Goal: Complete application form: Complete application form

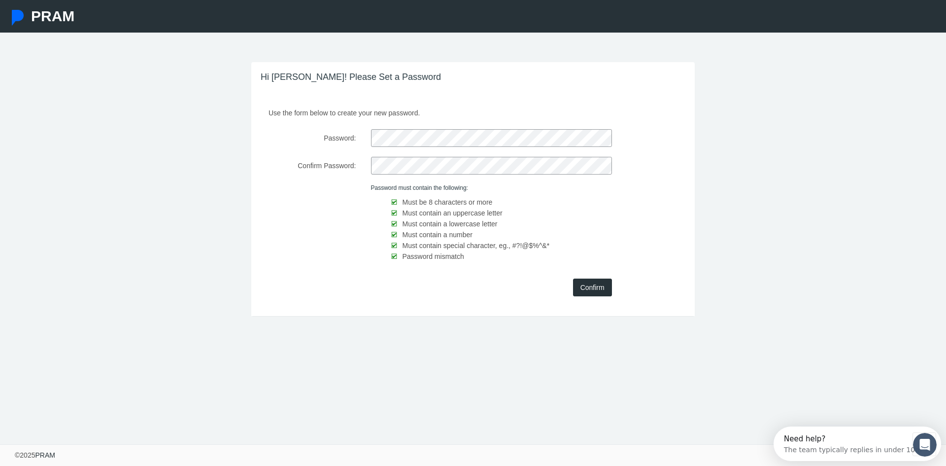
click at [585, 289] on input "Confirm" at bounding box center [592, 287] width 39 height 18
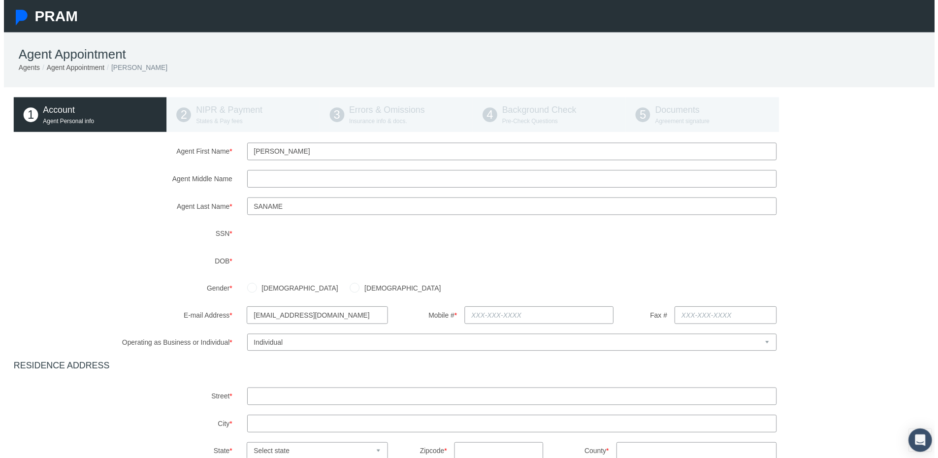
click at [335, 314] on input "[EMAIL_ADDRESS][DOMAIN_NAME]" at bounding box center [316, 318] width 142 height 18
click at [322, 314] on input "[EMAIL_ADDRESS][DOMAIN_NAME]" at bounding box center [316, 318] width 142 height 18
click at [302, 180] on input "Agent Middle Name" at bounding box center [512, 180] width 534 height 18
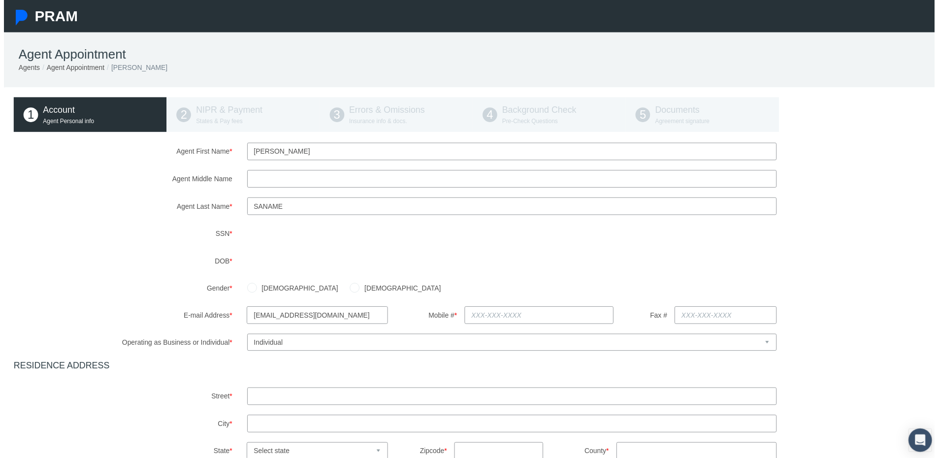
type input "L"
type input "[STREET_ADDRESS]"
type input "Temecula"
select select "CA"
type input "92592"
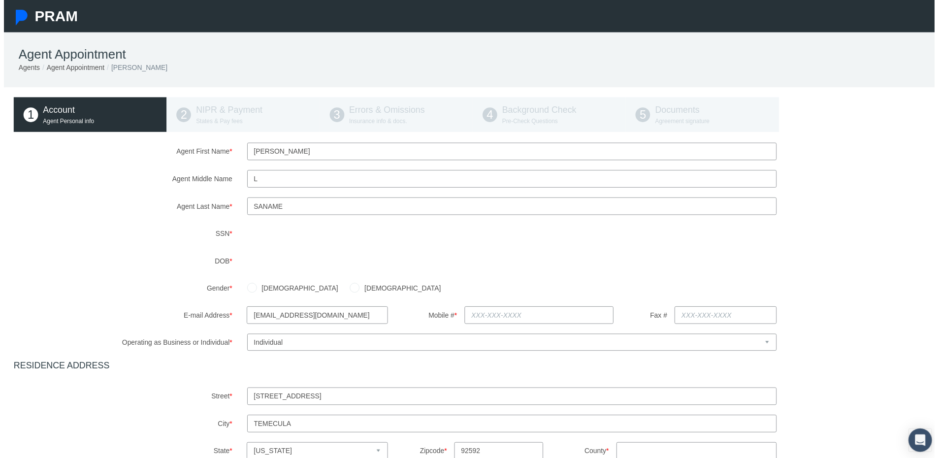
type input "CA"
click at [430, 286] on div "Agent First Name * [PERSON_NAME] Agent Middle Name L Agent Last Name * *" at bounding box center [473, 372] width 926 height 456
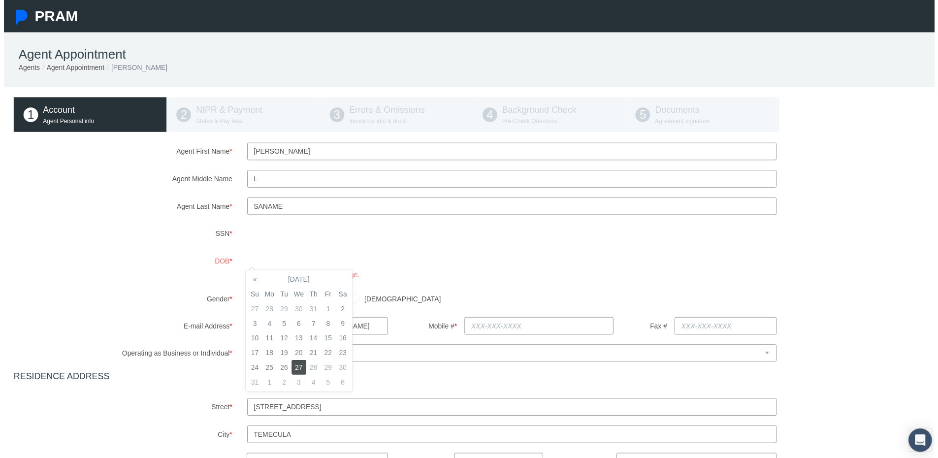
click at [198, 249] on div "Agent First Name * [PERSON_NAME] Agent Middle Name L Agent Last Name * *" at bounding box center [473, 377] width 926 height 467
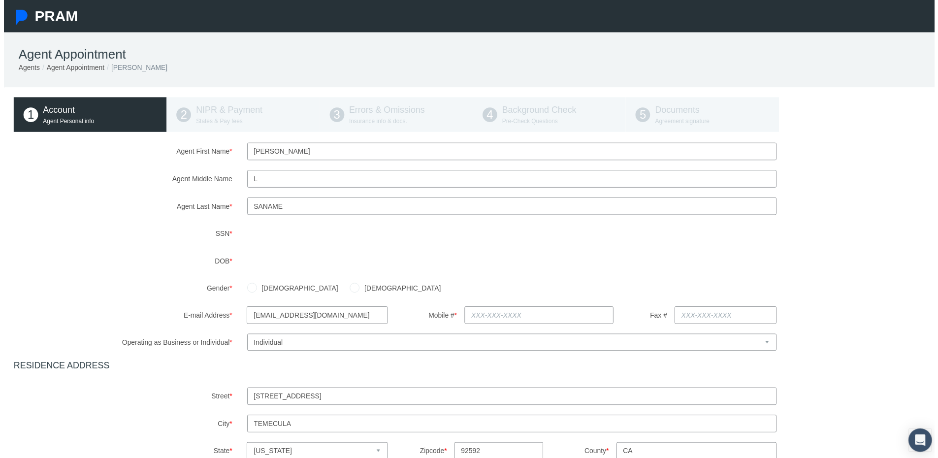
click at [349, 291] on input "[DEMOGRAPHIC_DATA]" at bounding box center [354, 289] width 10 height 10
radio input "true"
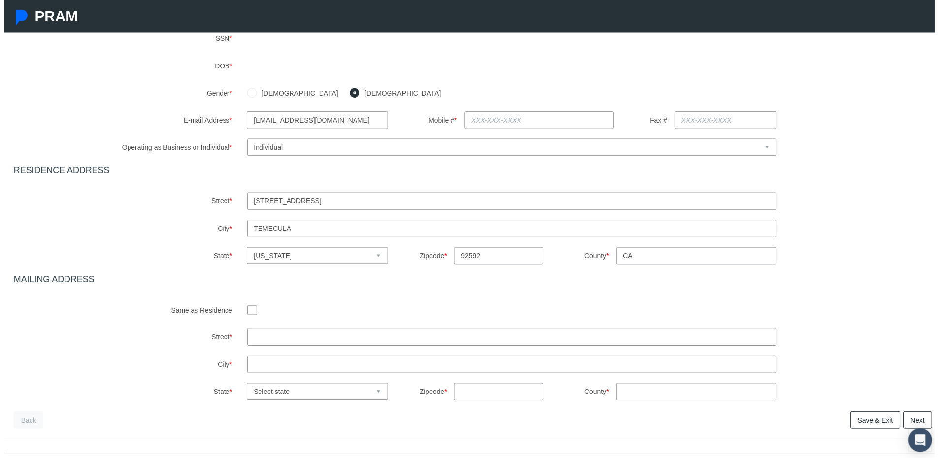
scroll to position [197, 0]
click at [245, 312] on input "checkbox" at bounding box center [250, 312] width 10 height 10
checkbox input "true"
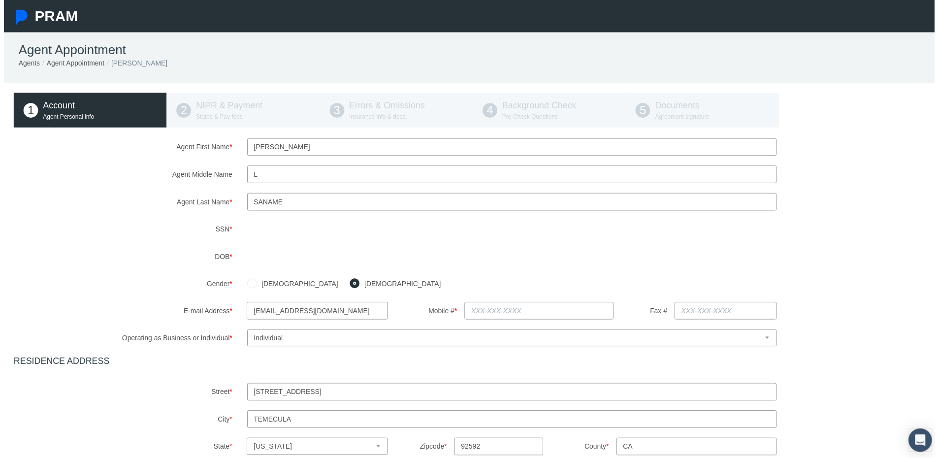
scroll to position [1, 0]
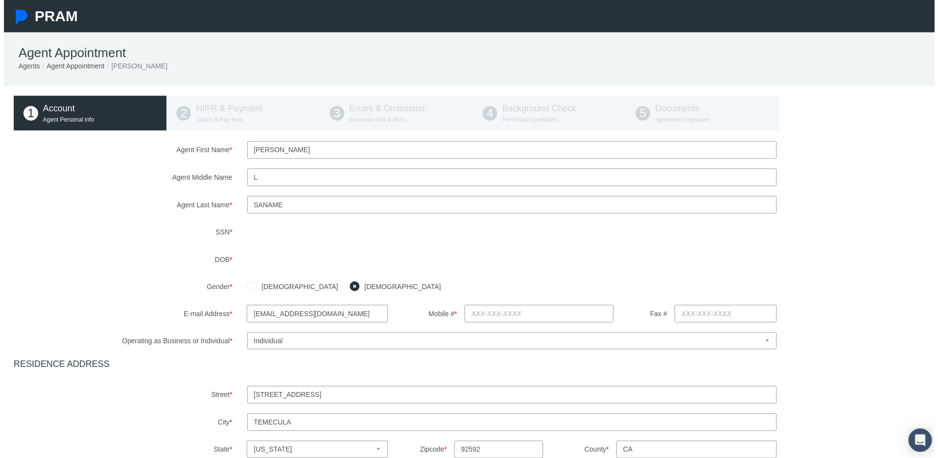
click at [505, 311] on input "text" at bounding box center [540, 316] width 151 height 18
type input "[PHONE_NUMBER]"
click at [526, 337] on select "Select Business or Individual Business Individual" at bounding box center [512, 343] width 534 height 17
click at [245, 335] on select "Select Business or Individual Business Individual" at bounding box center [512, 343] width 534 height 17
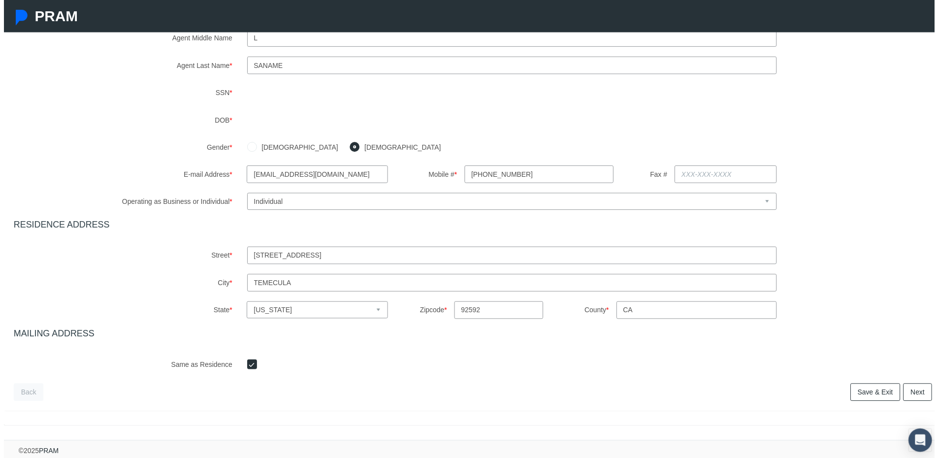
scroll to position [149, 0]
click at [913, 387] on link "Next" at bounding box center [921, 396] width 29 height 18
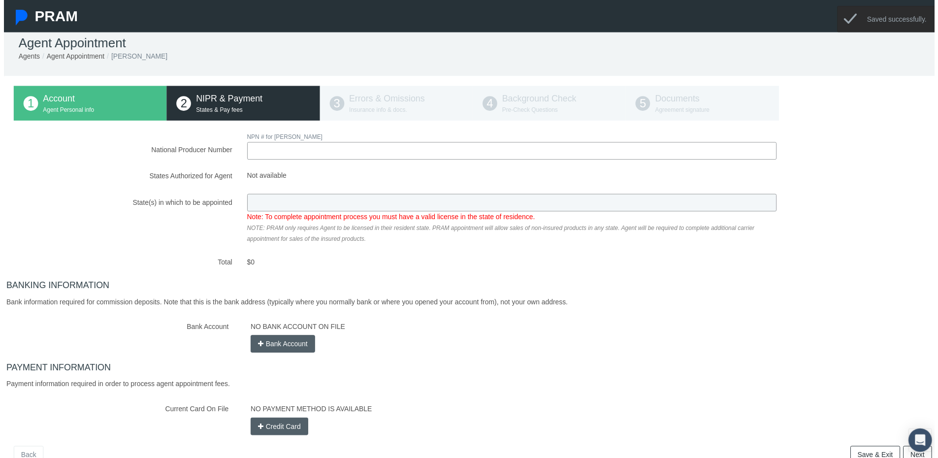
scroll to position [0, 0]
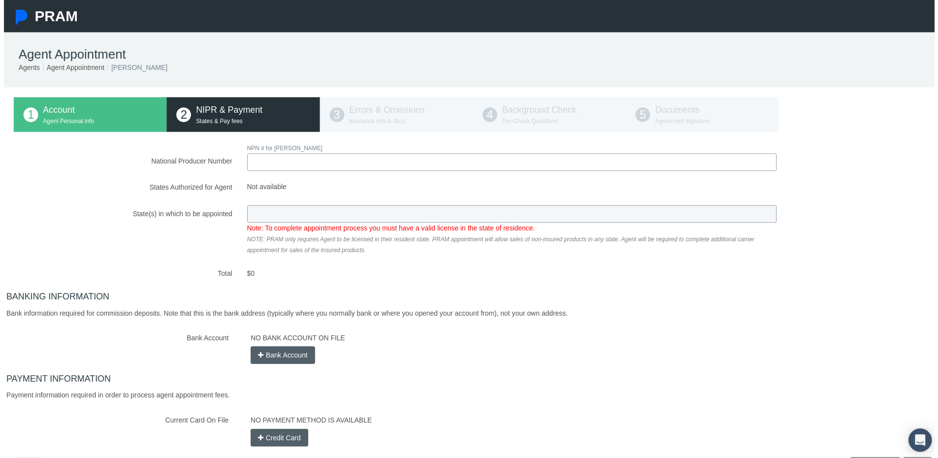
click at [273, 152] on span "NPN # for [PERSON_NAME]" at bounding box center [283, 149] width 76 height 7
click at [271, 158] on input "National Producer Number" at bounding box center [512, 164] width 534 height 18
type input "4294496"
click at [306, 186] on span "Not available" at bounding box center [512, 188] width 534 height 11
drag, startPoint x: 295, startPoint y: 168, endPoint x: 190, endPoint y: 162, distance: 105.1
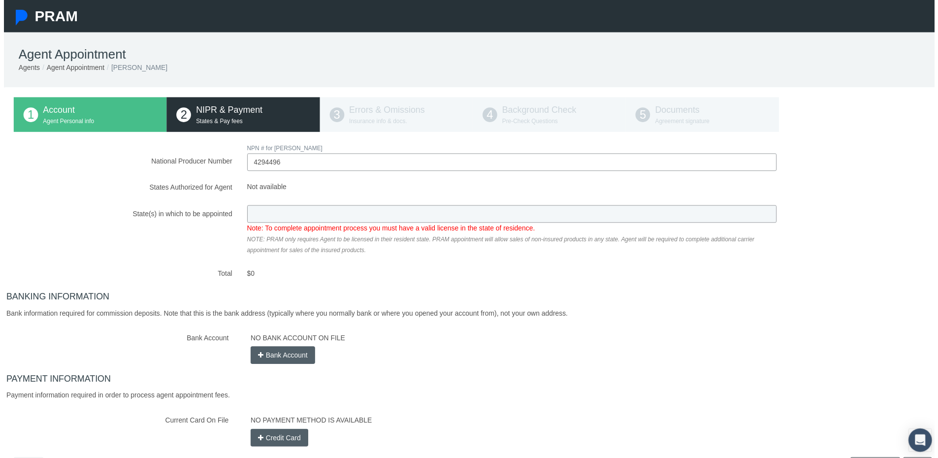
click at [190, 162] on div "National Producer Number NPN # for [PERSON_NAME] 4294496" at bounding box center [472, 158] width 941 height 29
click at [298, 182] on div "Completed!" at bounding box center [512, 182] width 549 height 0
click at [284, 170] on input "4294496" at bounding box center [512, 164] width 534 height 18
click at [332, 172] on input "4294496" at bounding box center [512, 164] width 534 height 18
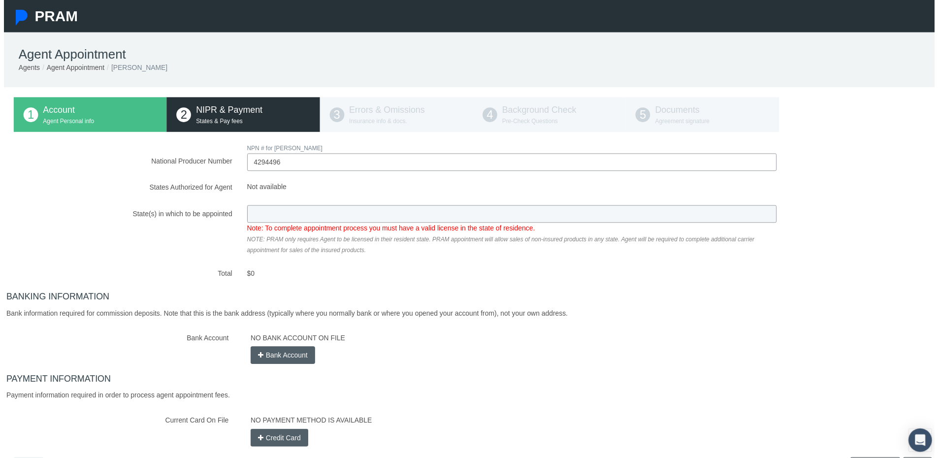
drag, startPoint x: 282, startPoint y: 161, endPoint x: 219, endPoint y: 144, distance: 65.2
click at [219, 144] on div "National Producer Number NPN # for [PERSON_NAME] 4294496" at bounding box center [472, 158] width 941 height 29
paste input "20782657"
type input "20782657"
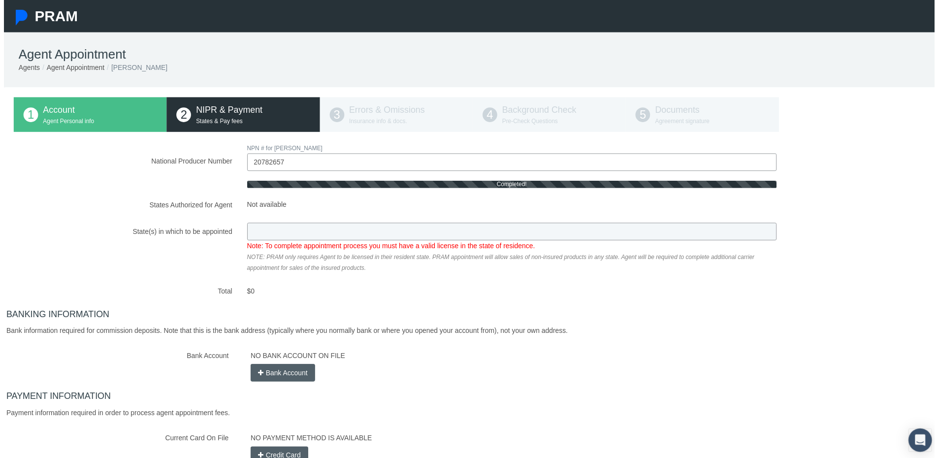
type input "CA"
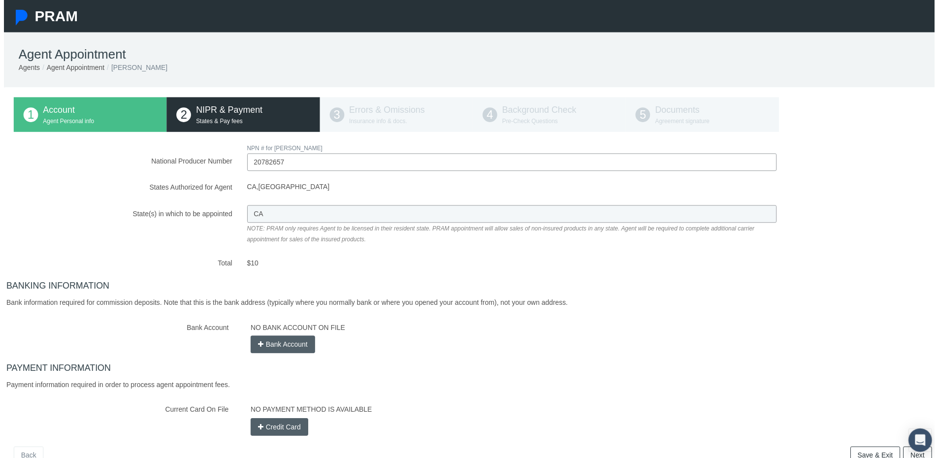
click at [282, 351] on button "Bank Account" at bounding box center [281, 347] width 65 height 18
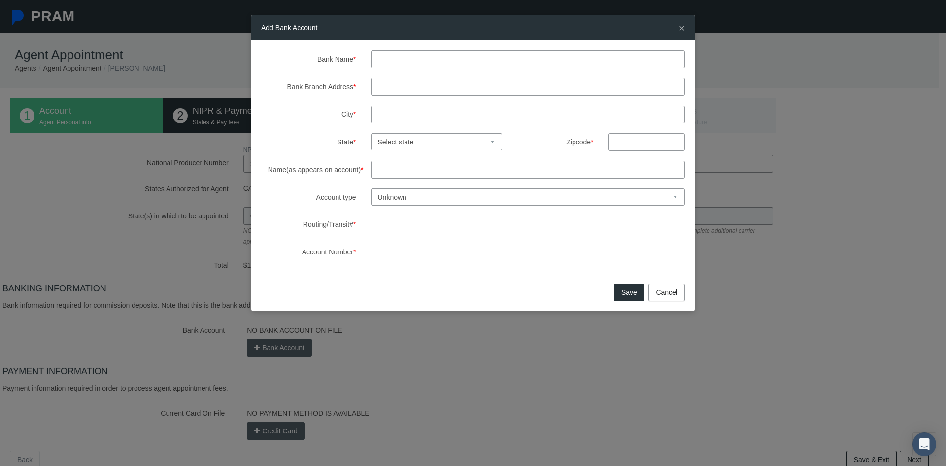
click at [401, 64] on input "Bank Name *" at bounding box center [528, 59] width 314 height 18
type input "PNC Bank"
click at [379, 90] on input "Bank Branch Address *" at bounding box center [528, 87] width 314 height 18
paste input "[STREET_ADDRESS][PERSON_NAME]"
click at [453, 87] on input "[STREET_ADDRESS][PERSON_NAME]" at bounding box center [528, 87] width 314 height 18
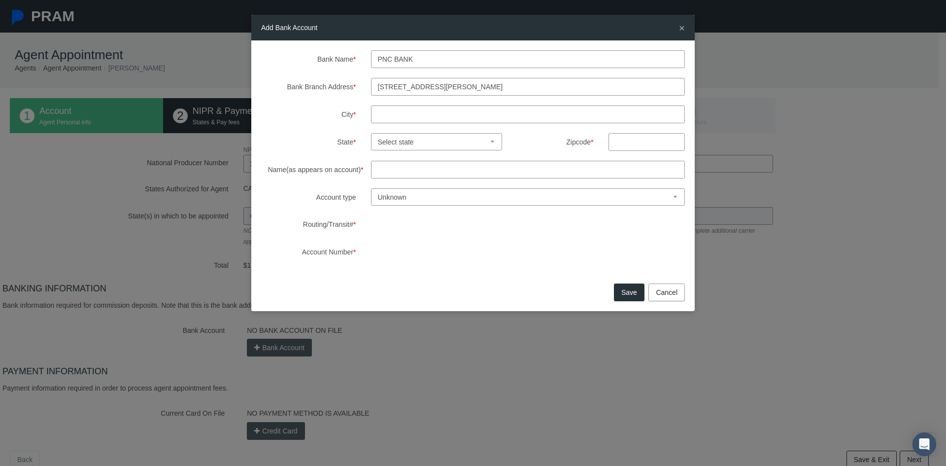
click at [458, 86] on input "[STREET_ADDRESS][PERSON_NAME]" at bounding box center [528, 87] width 314 height 18
drag, startPoint x: 452, startPoint y: 87, endPoint x: 490, endPoint y: 86, distance: 37.4
click at [490, 86] on input "[STREET_ADDRESS][PERSON_NAME]" at bounding box center [528, 87] width 314 height 18
type input "[STREET_ADDRESS][PERSON_NAME]"
type input "Temecula"
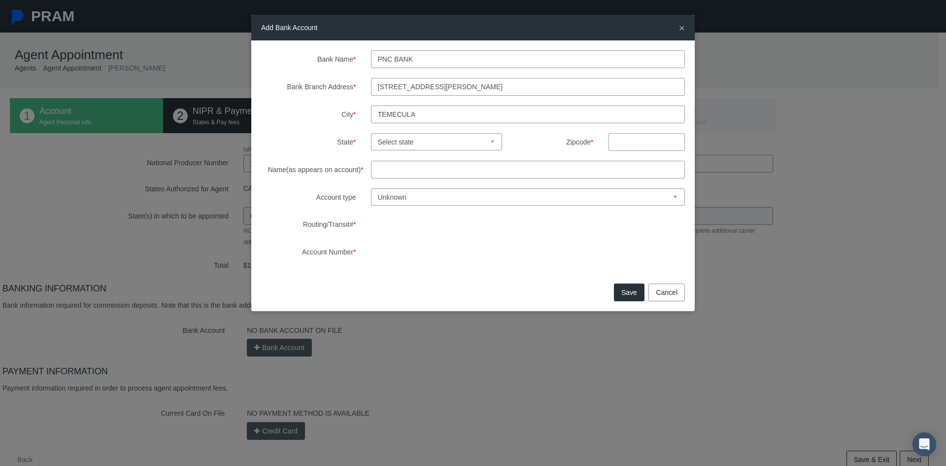
drag, startPoint x: 468, startPoint y: 85, endPoint x: 488, endPoint y: 85, distance: 19.2
click at [488, 85] on input "[STREET_ADDRESS][PERSON_NAME]" at bounding box center [528, 87] width 314 height 18
type input "[STREET_ADDRESS][PERSON_NAME]"
type input "92591"
click at [476, 91] on input "[STREET_ADDRESS][PERSON_NAME]" at bounding box center [528, 87] width 314 height 18
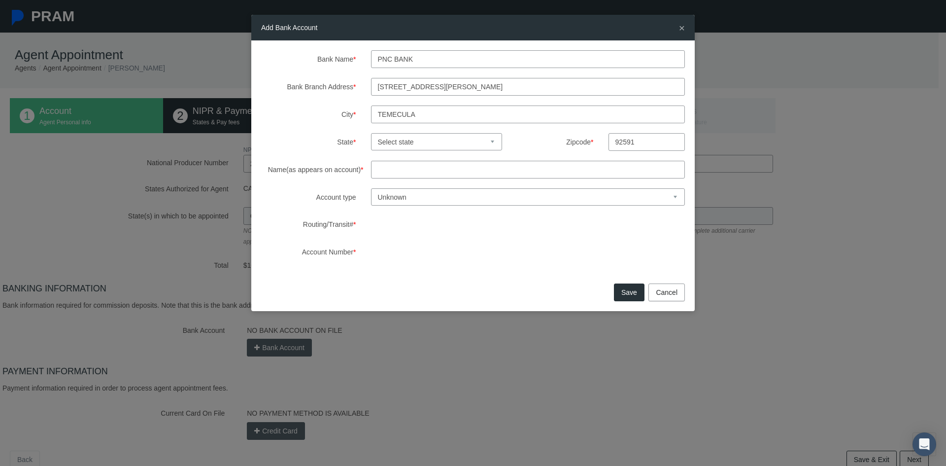
type input "[STREET_ADDRESS][PERSON_NAME]"
click at [395, 140] on select "Select state [US_STATE] [US_STATE] [US_STATE] [US_STATE] [US_STATE] [US_STATE] …" at bounding box center [437, 141] width 132 height 17
select select "CA"
click at [371, 133] on select "Select state [US_STATE] [US_STATE] [US_STATE] [US_STATE] [US_STATE] [US_STATE] …" at bounding box center [437, 141] width 132 height 17
click at [383, 174] on input "Name(as appears on account) *" at bounding box center [528, 170] width 314 height 18
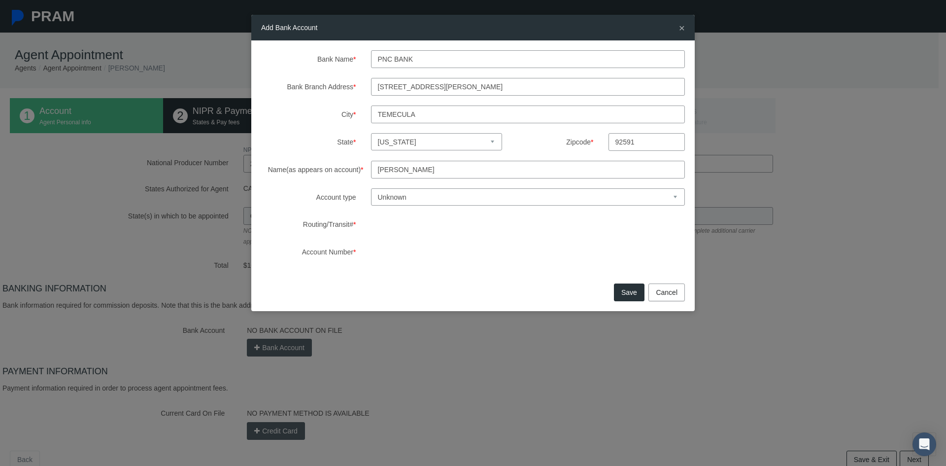
type input "[PERSON_NAME]"
click at [414, 194] on select "Unknown Checking Savings" at bounding box center [528, 196] width 314 height 17
select select "1"
click at [371, 188] on select "Unknown Checking Savings" at bounding box center [528, 196] width 314 height 17
click at [627, 291] on button "Save" at bounding box center [629, 292] width 31 height 18
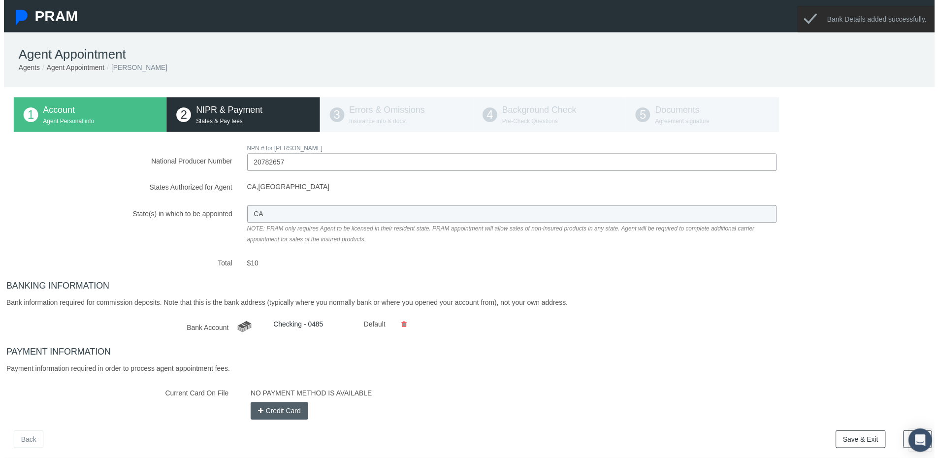
click at [269, 416] on button "Credit Card" at bounding box center [278, 414] width 58 height 18
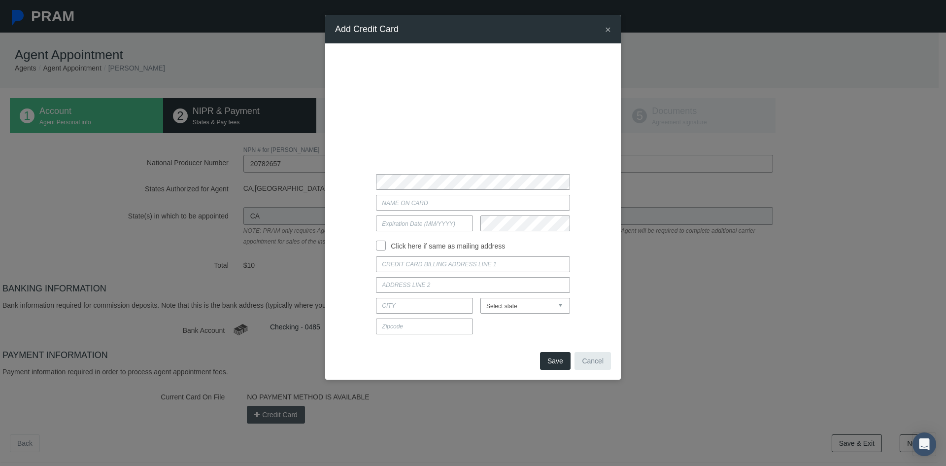
click at [410, 207] on input "Current Card On File" at bounding box center [473, 203] width 194 height 16
type input "[PERSON_NAME]"
click at [416, 223] on input "text" at bounding box center [424, 223] width 97 height 16
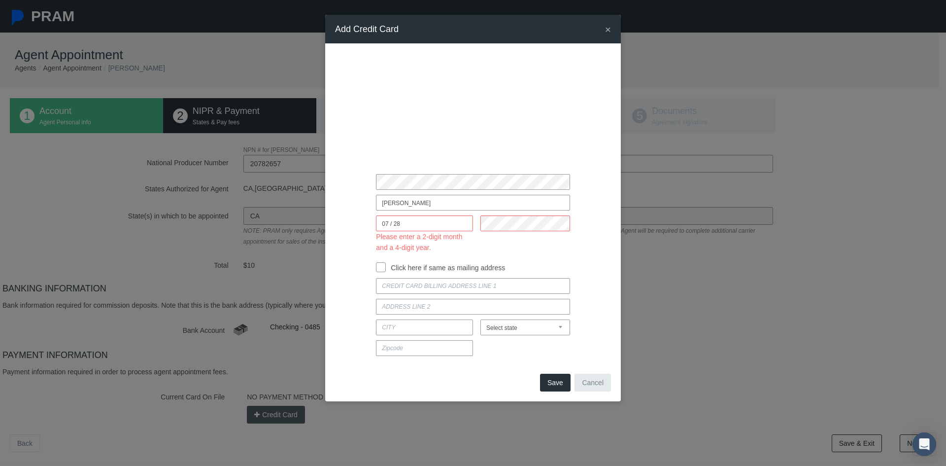
click at [439, 223] on input "07 / 28" at bounding box center [424, 223] width 97 height 16
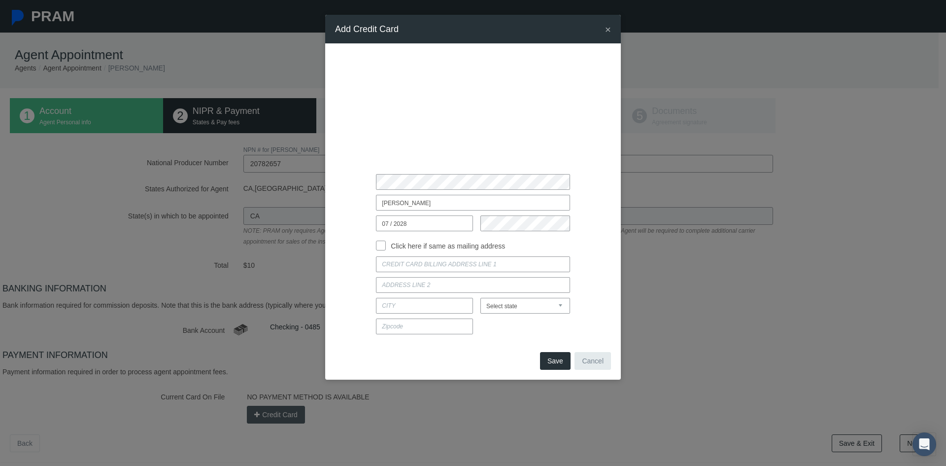
type input "07 / 2028"
click at [382, 241] on input "Click here if same as mailing address" at bounding box center [381, 244] width 10 height 10
checkbox input "true"
type input "32081 CAMPANULA WAY"
type input "TEMECULA"
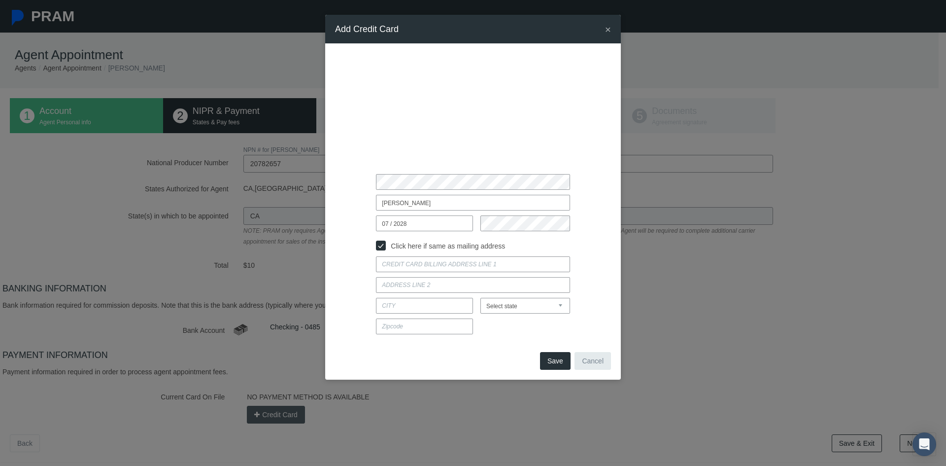
select select "CA"
type input "92592"
click at [380, 247] on input "Click here if same as mailing address" at bounding box center [381, 244] width 10 height 10
checkbox input "false"
select select
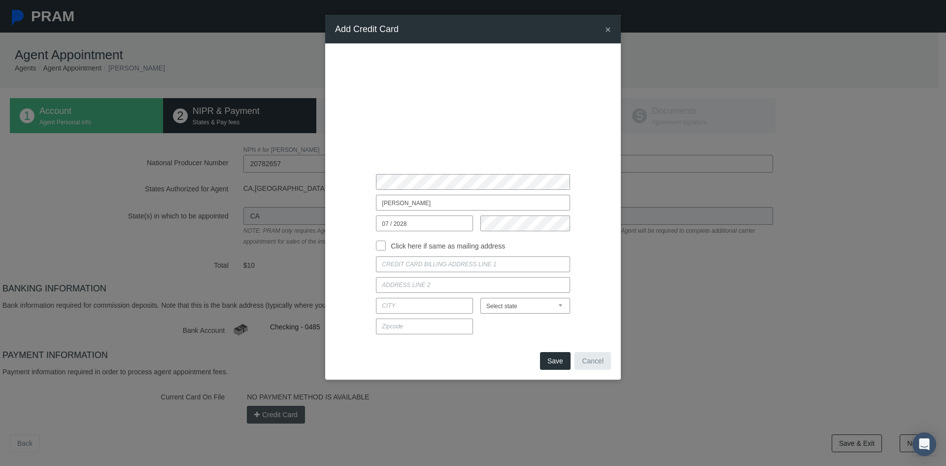
click at [391, 264] on input at bounding box center [473, 264] width 194 height 16
type input "[STREET_ADDRESS]"
type input "19201"
type input "Temecula"
select select "CA"
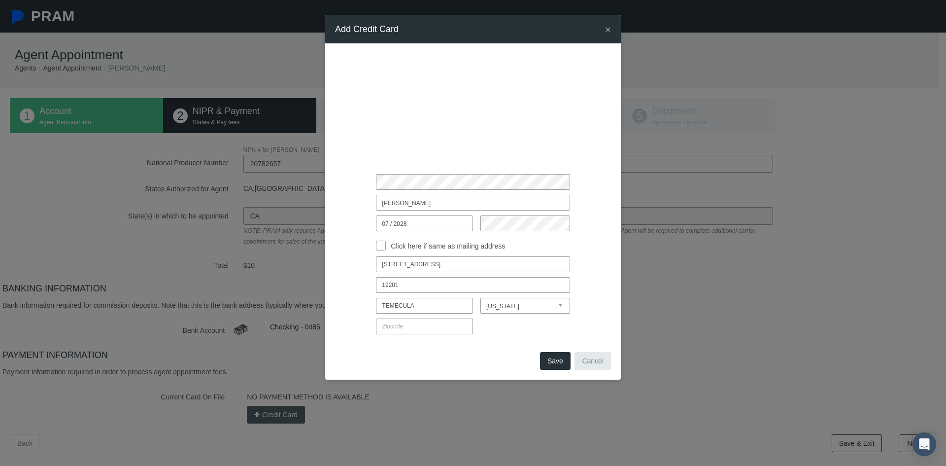
type input "92592"
click at [562, 364] on button "Save" at bounding box center [555, 361] width 31 height 18
click at [553, 363] on span "Save" at bounding box center [555, 361] width 16 height 8
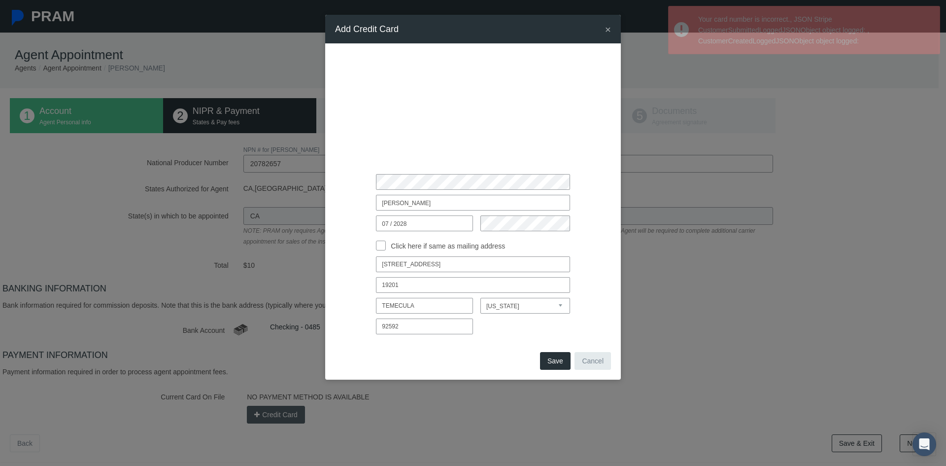
click at [353, 169] on div "[PERSON_NAME] 07 / 2028 Click here if same as mailing address 19201 [US_STATE]" at bounding box center [473, 196] width 276 height 286
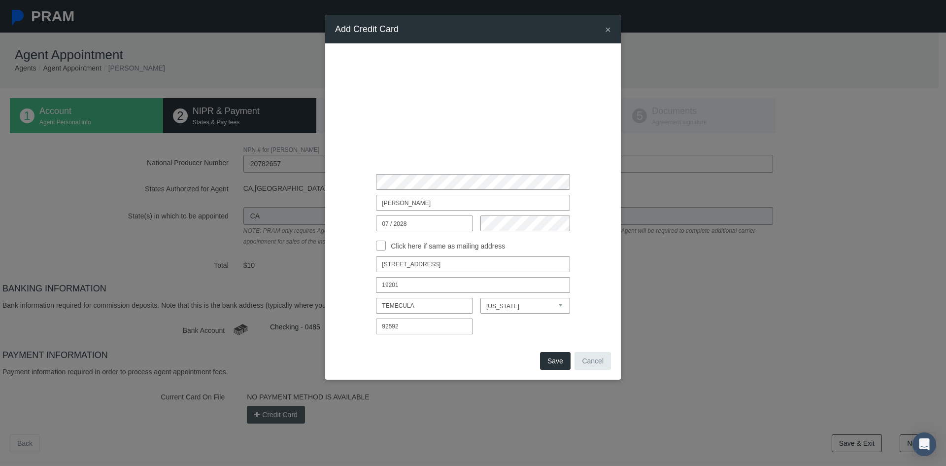
click at [562, 363] on span "Save" at bounding box center [555, 361] width 16 height 8
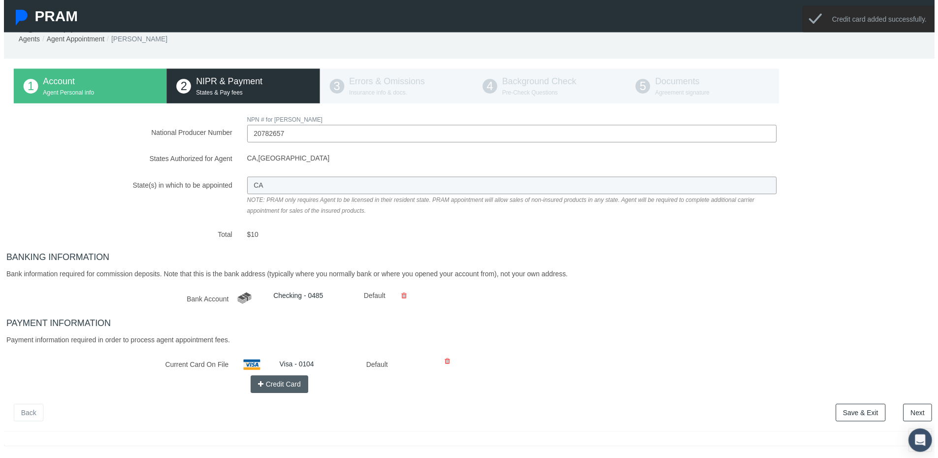
scroll to position [57, 0]
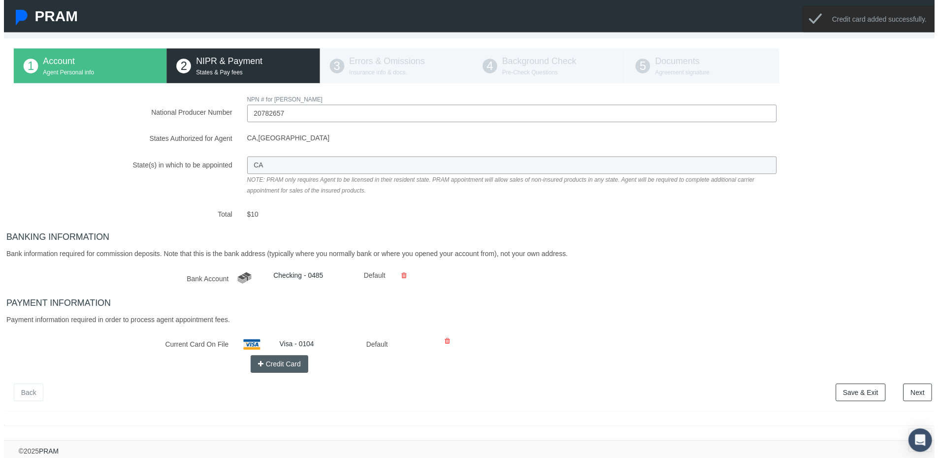
click at [916, 387] on link "Next" at bounding box center [921, 396] width 29 height 18
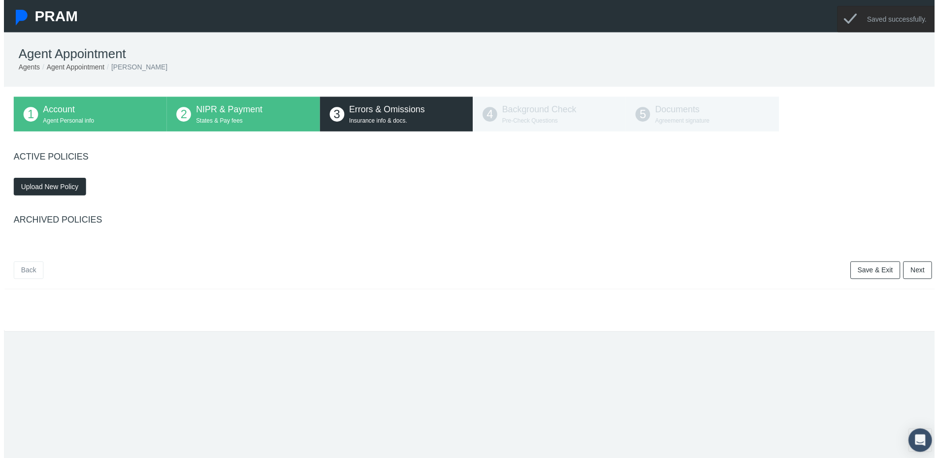
scroll to position [0, 0]
click at [907, 271] on link "Next" at bounding box center [921, 273] width 29 height 18
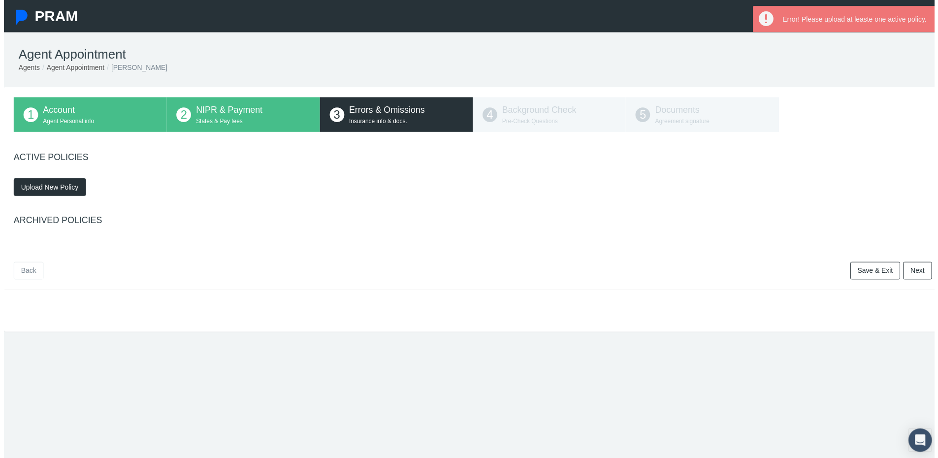
click at [495, 122] on div "1 Account Agent Personal info 2 NIPR & Payment States & Pay fees 3 Errors & Omi…" at bounding box center [473, 115] width 926 height 35
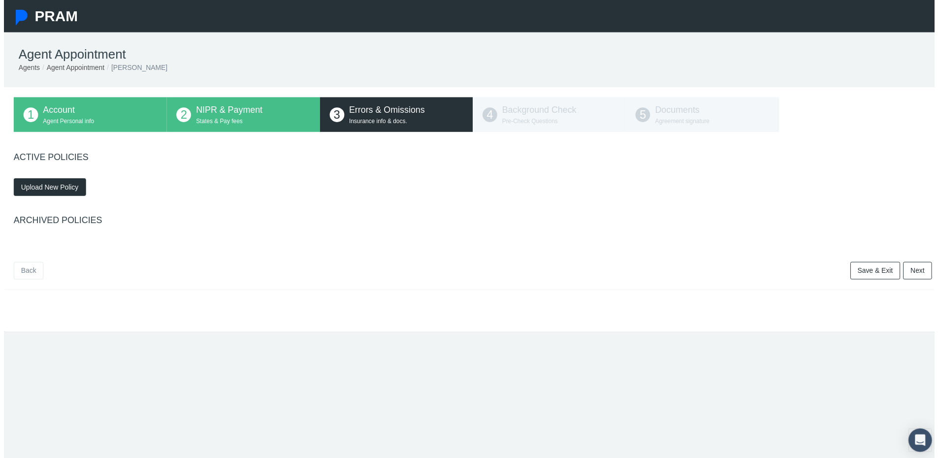
click at [877, 269] on link "Save & Exit" at bounding box center [879, 273] width 50 height 18
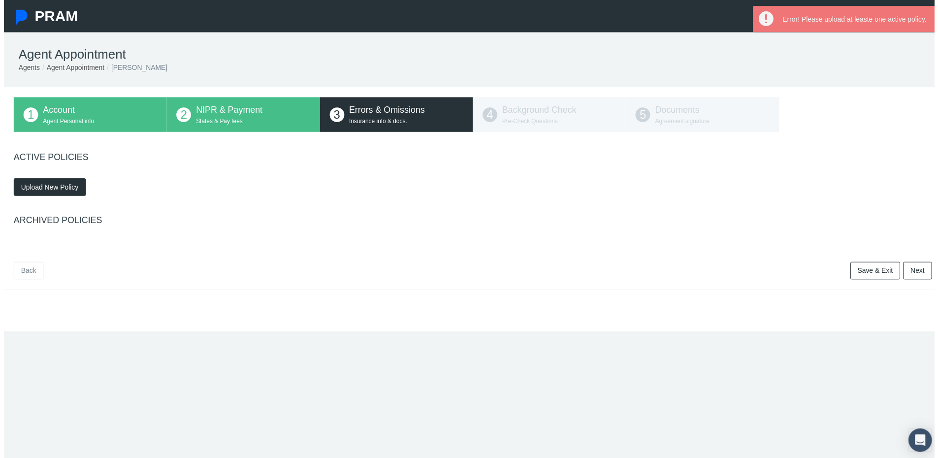
click at [873, 269] on link "Save & Exit" at bounding box center [879, 273] width 50 height 18
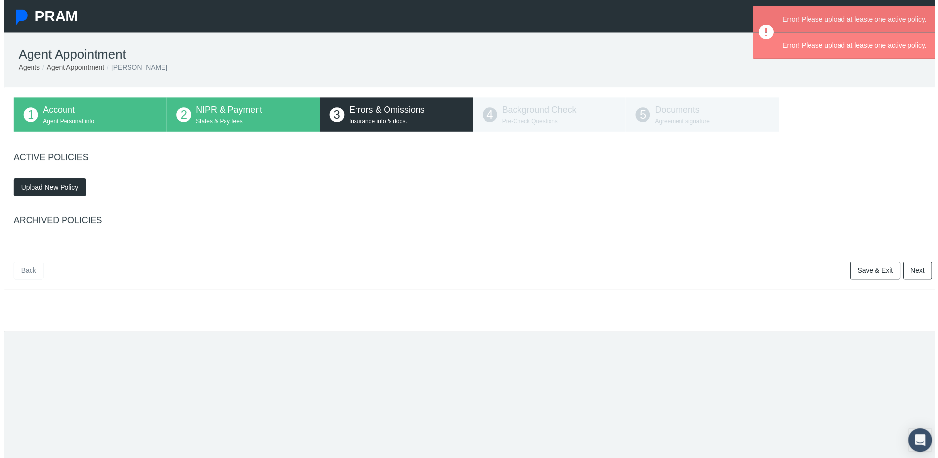
click at [32, 271] on link "Back" at bounding box center [25, 273] width 30 height 18
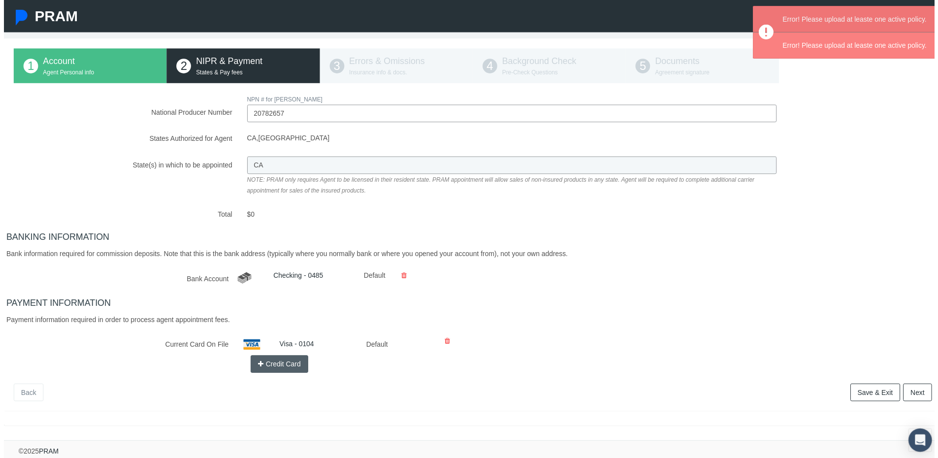
scroll to position [57, 0]
click at [856, 387] on link "Save & Exit" at bounding box center [879, 396] width 50 height 18
